Goal: Task Accomplishment & Management: Complete application form

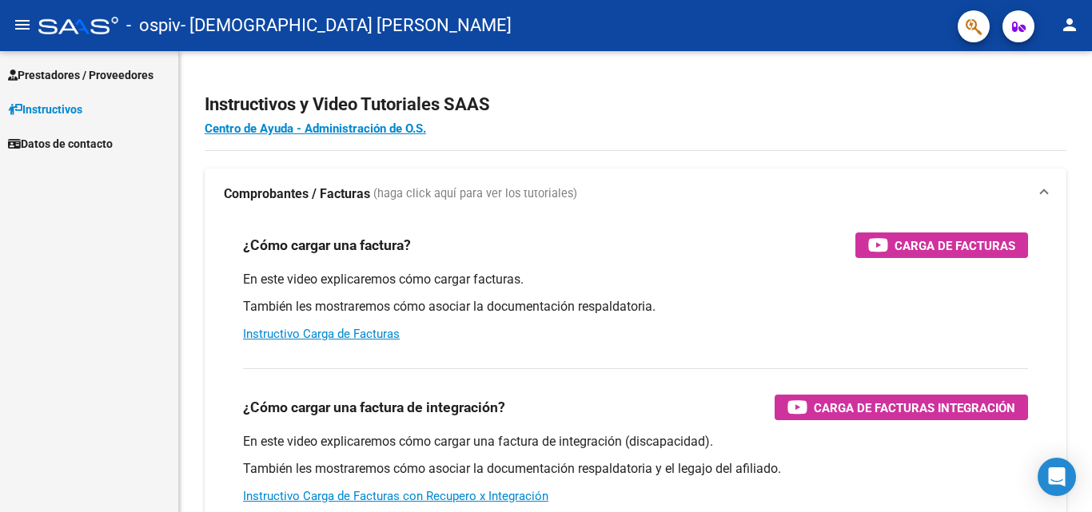
click at [409, 253] on h3 "¿Cómo cargar una factura?" at bounding box center [327, 245] width 168 height 22
click at [24, 22] on mat-icon "menu" at bounding box center [22, 24] width 19 height 19
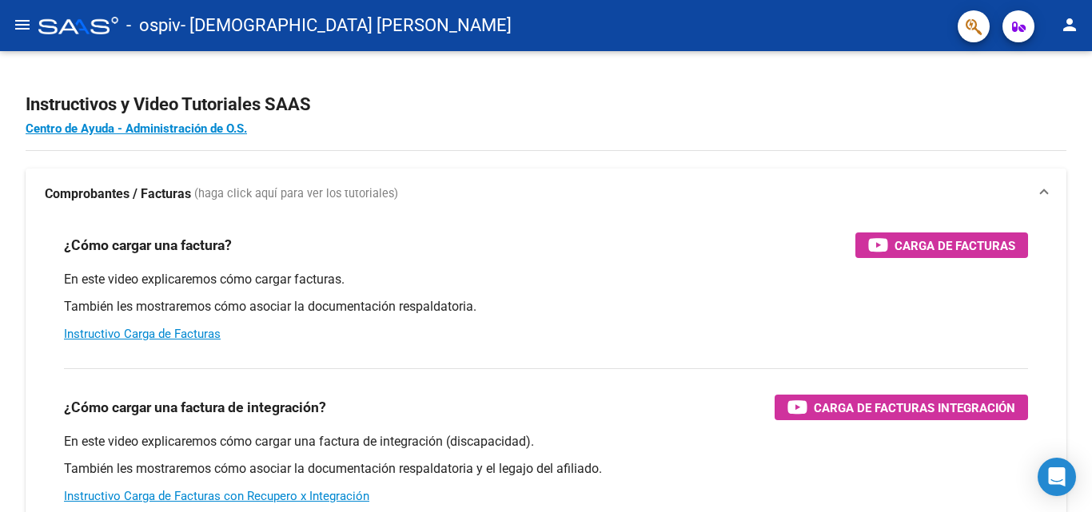
click at [24, 22] on mat-icon "menu" at bounding box center [22, 24] width 19 height 19
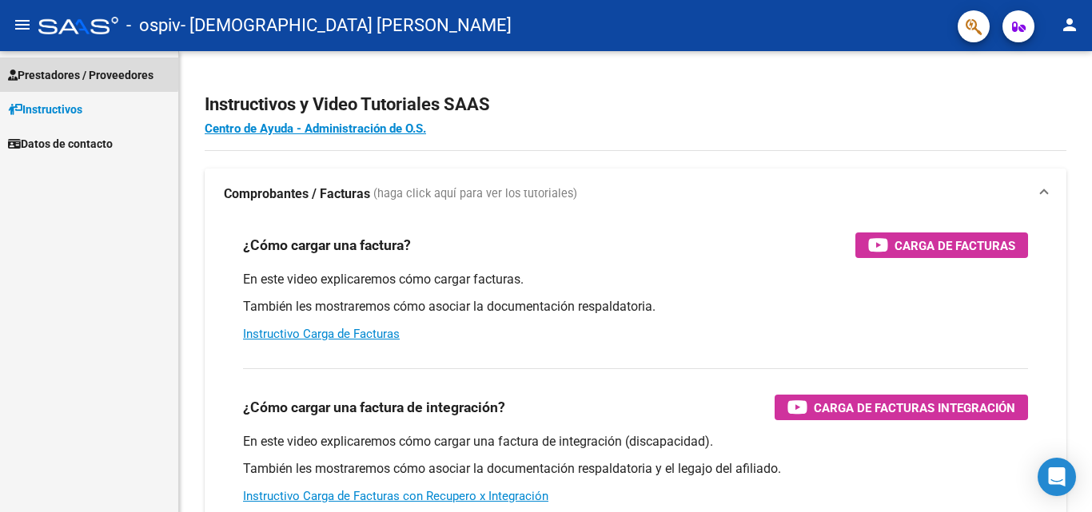
click at [78, 72] on span "Prestadores / Proveedores" at bounding box center [80, 75] width 145 height 18
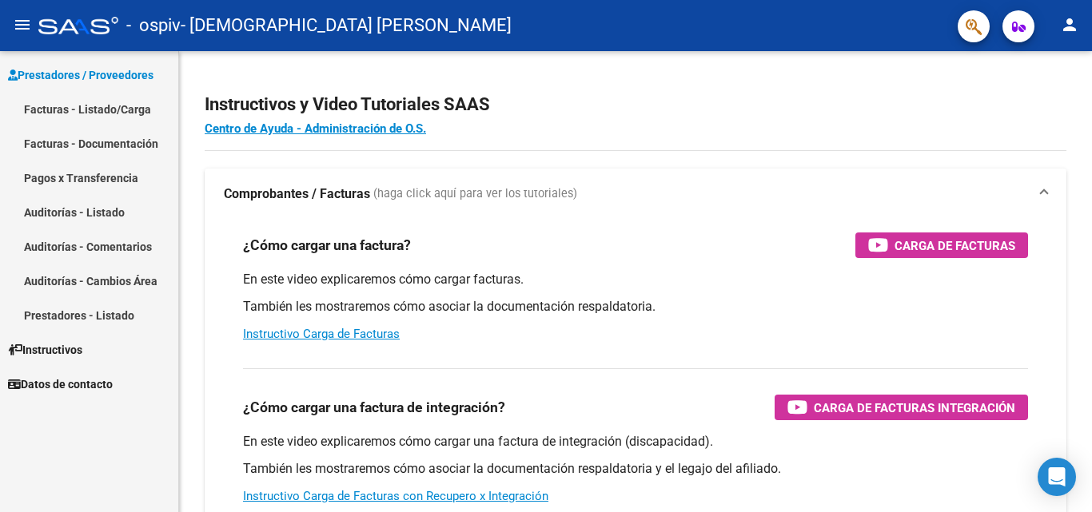
click at [100, 112] on link "Facturas - Listado/Carga" at bounding box center [89, 109] width 178 height 34
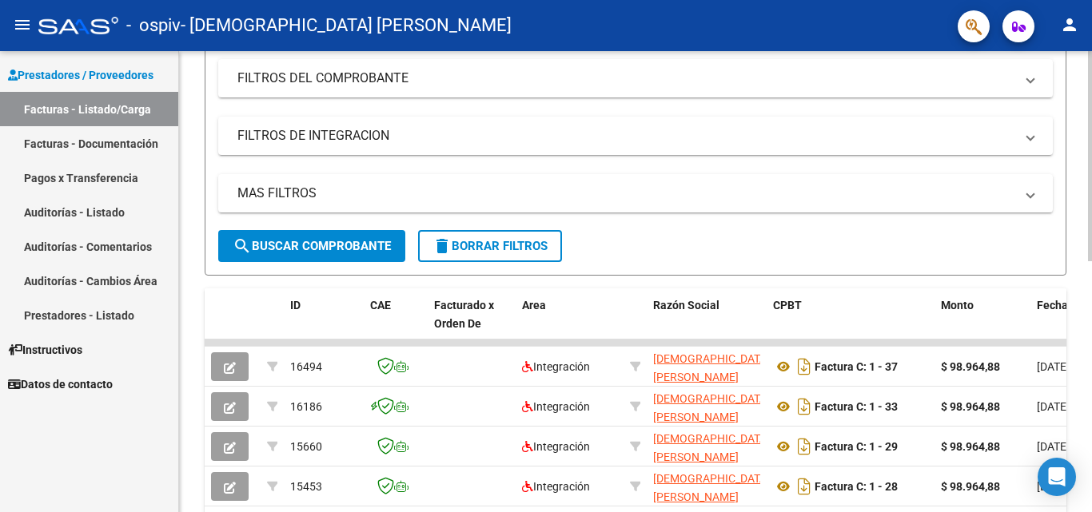
scroll to position [292, 0]
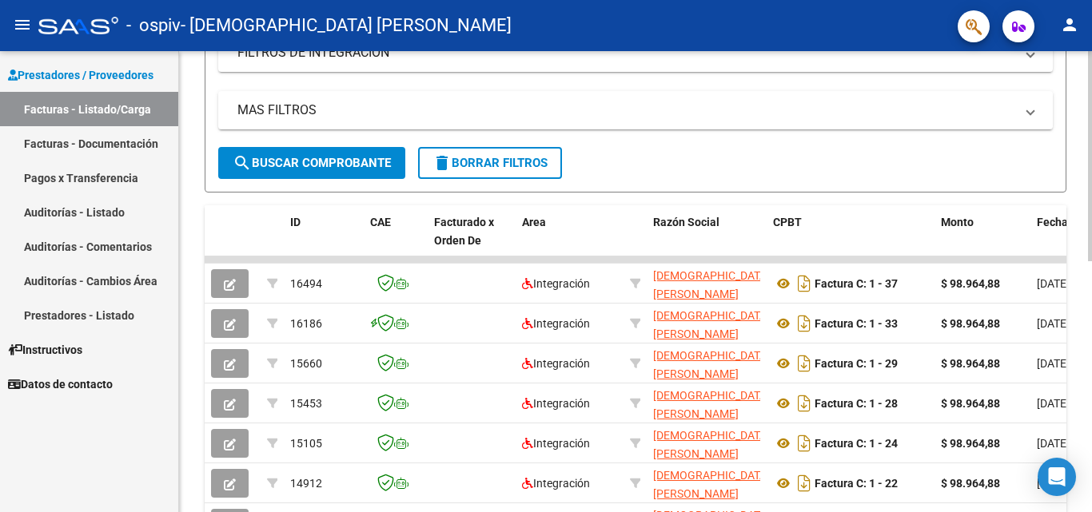
click at [1091, 327] on div at bounding box center [1090, 292] width 4 height 210
click at [1070, 141] on div "Video tutorial PRESTADORES -> Listado de CPBTs Emitidos por Prestadores / Prove…" at bounding box center [635, 259] width 913 height 1001
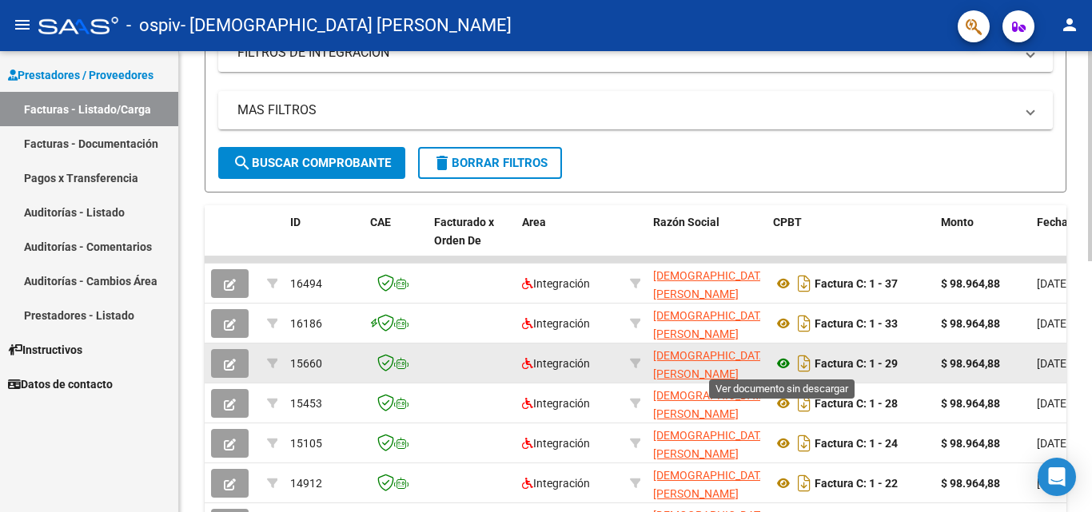
click at [782, 359] on icon at bounding box center [783, 363] width 21 height 19
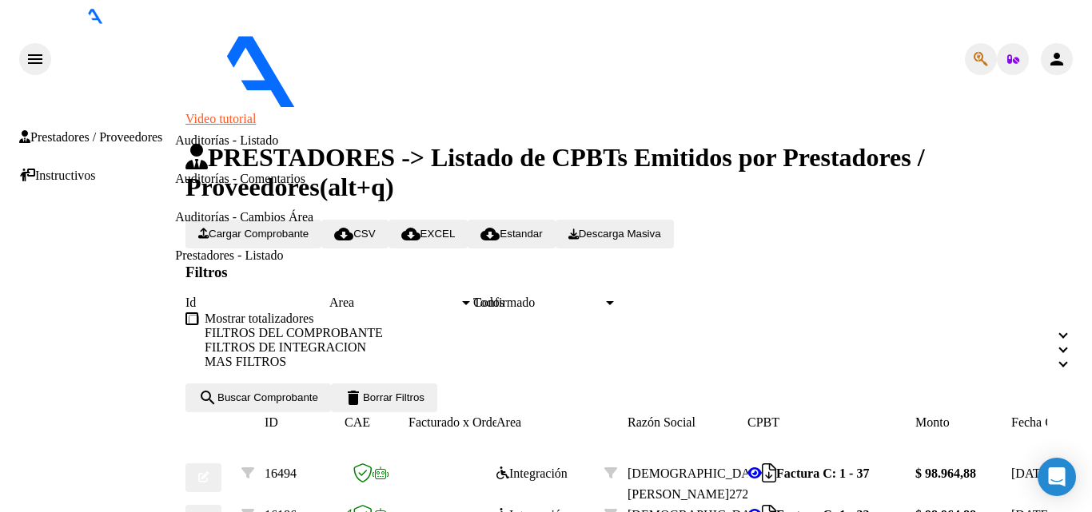
scroll to position [262, 0]
drag, startPoint x: 1085, startPoint y: 193, endPoint x: 1091, endPoint y: 399, distance: 205.5
click at [221, 464] on button "button" at bounding box center [203, 478] width 36 height 29
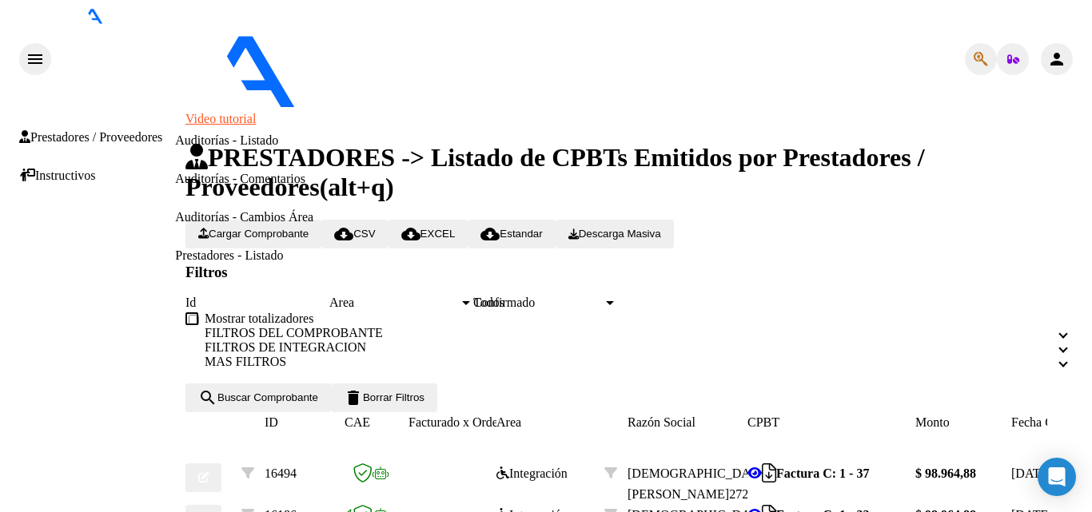
type input "$ 0,00"
